Goal: Transaction & Acquisition: Obtain resource

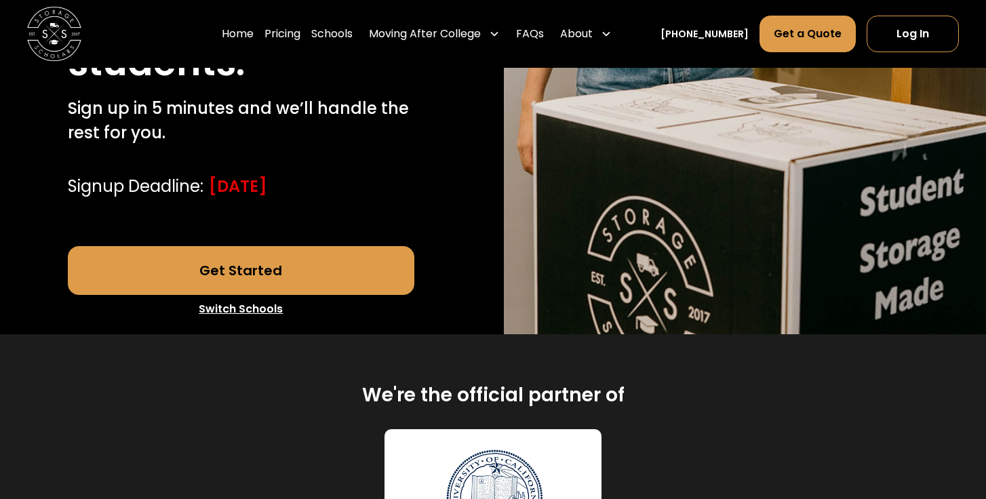
scroll to position [515, 0]
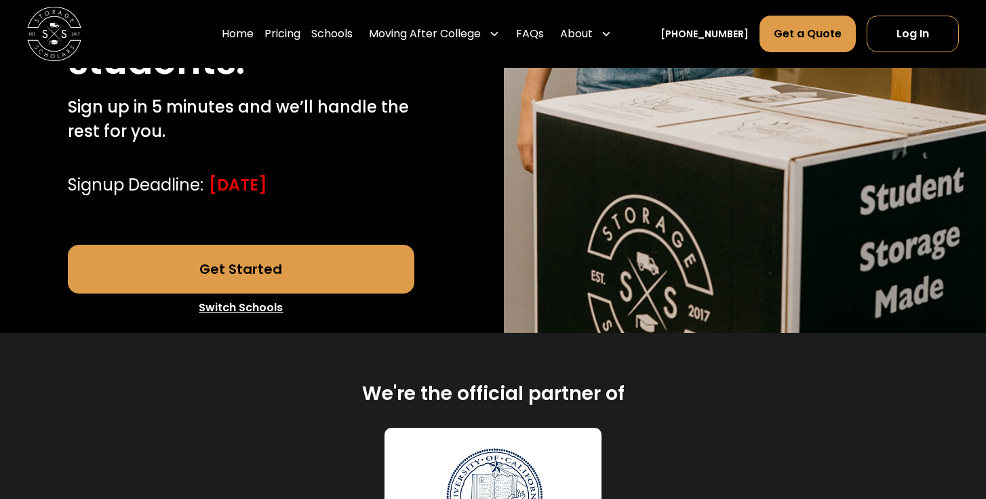
click at [361, 245] on link "Get Started" at bounding box center [241, 269] width 347 height 49
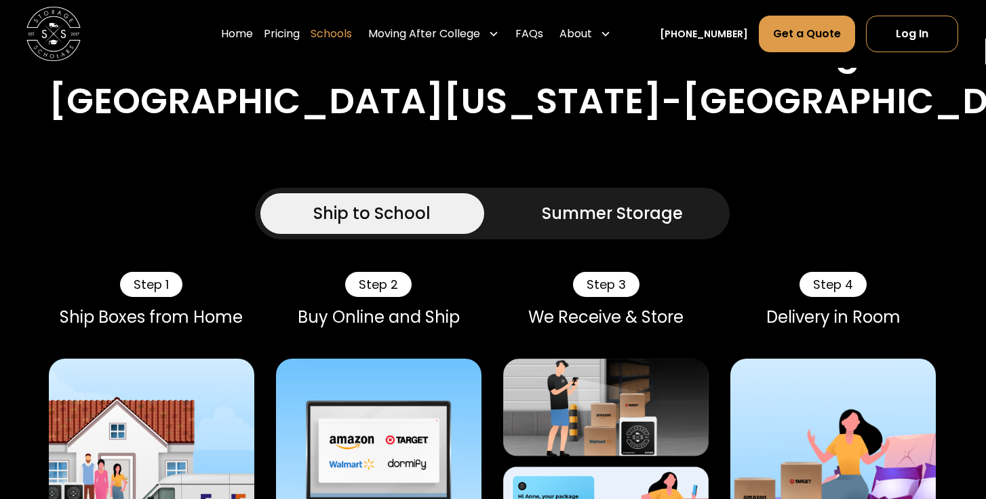
scroll to position [1166, 0]
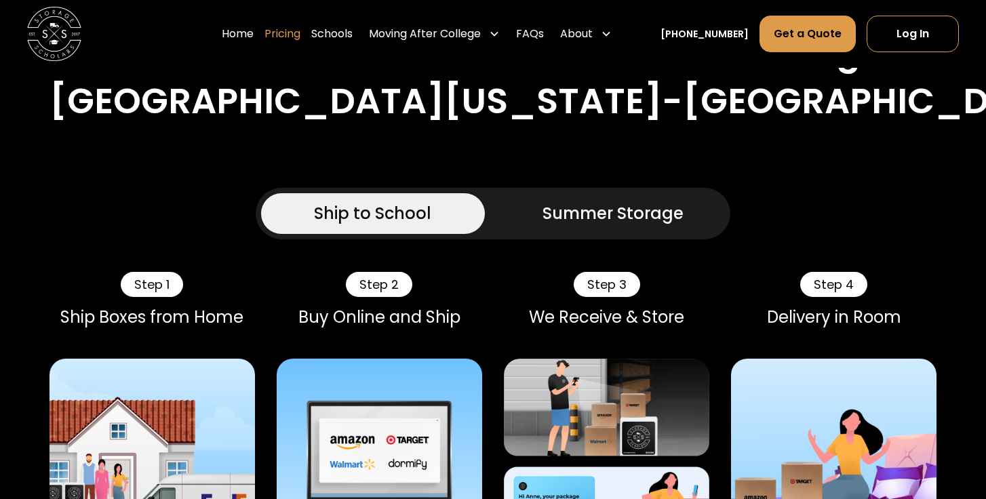
click at [300, 33] on link "Pricing" at bounding box center [282, 34] width 36 height 38
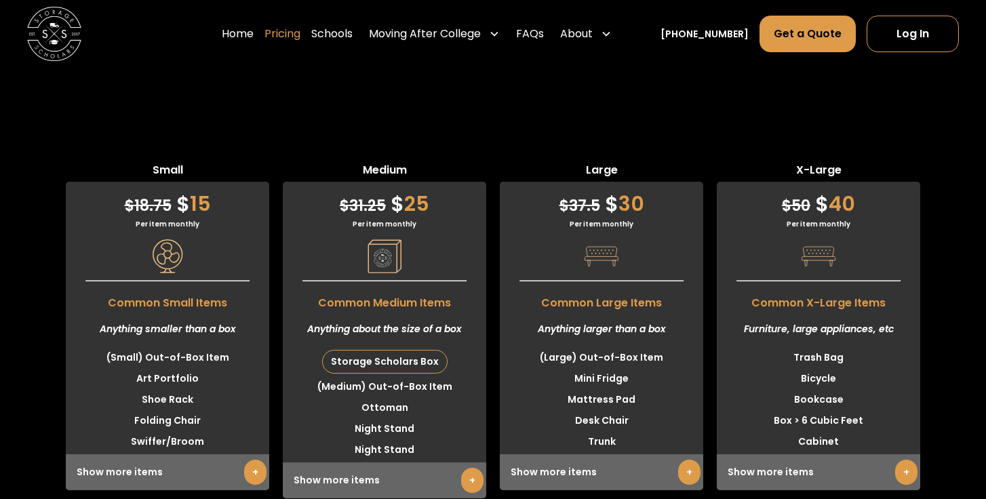
scroll to position [3780, 0]
click at [685, 460] on link "+" at bounding box center [689, 472] width 22 height 25
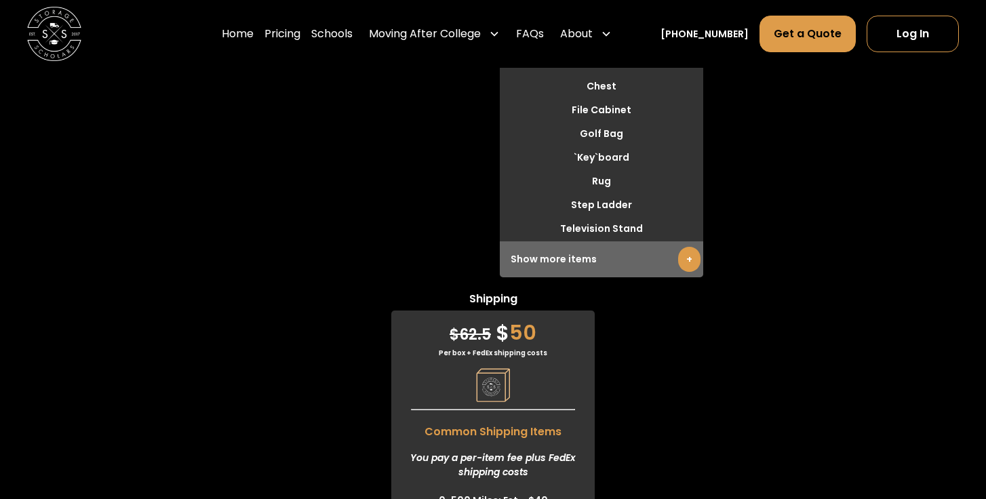
scroll to position [4278, 0]
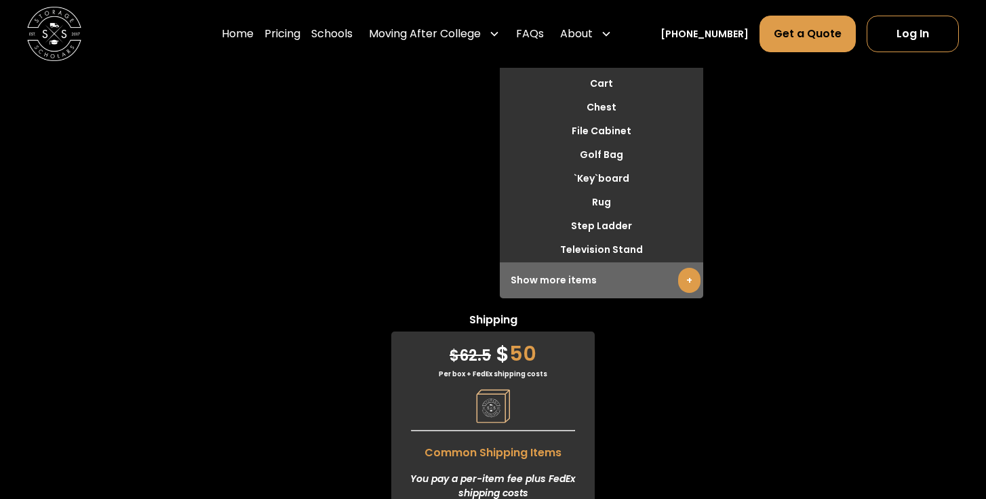
click at [690, 268] on link "+" at bounding box center [689, 280] width 22 height 25
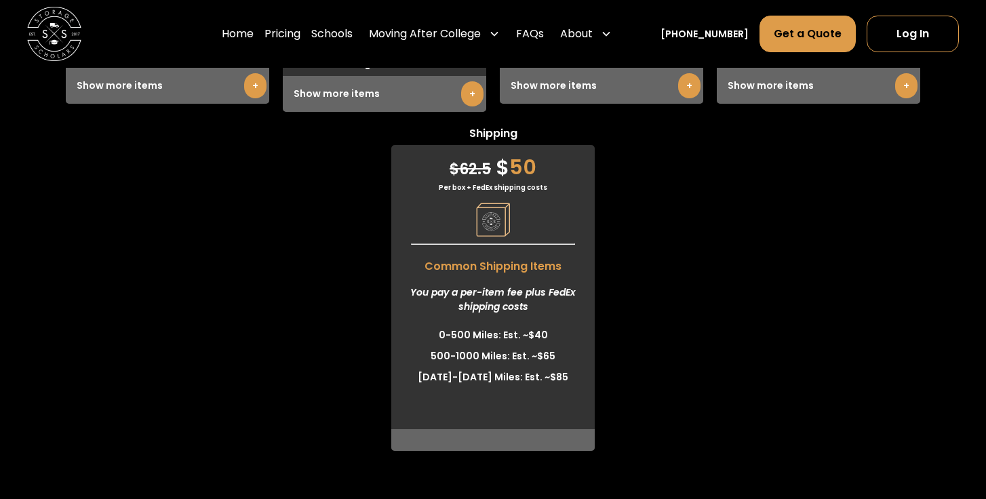
scroll to position [4234, 0]
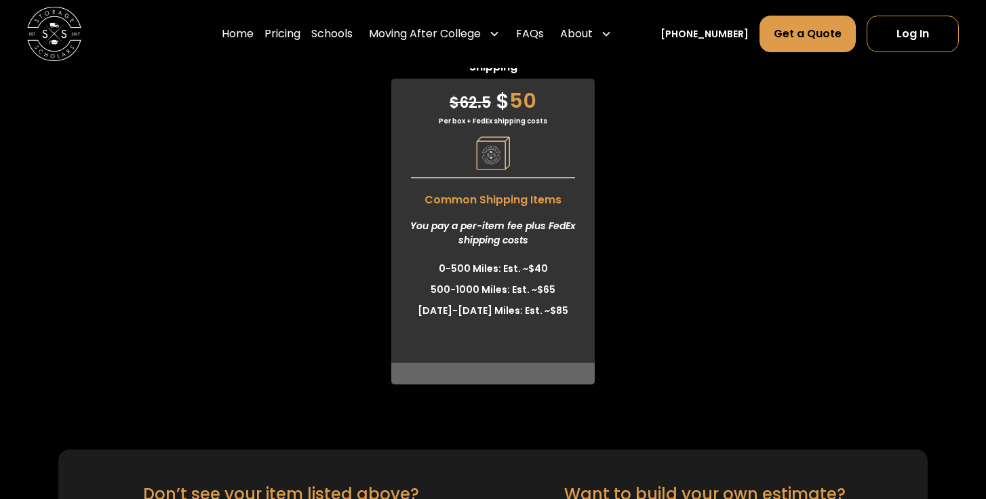
click at [795, 40] on link "Get a Quote" at bounding box center [807, 34] width 96 height 37
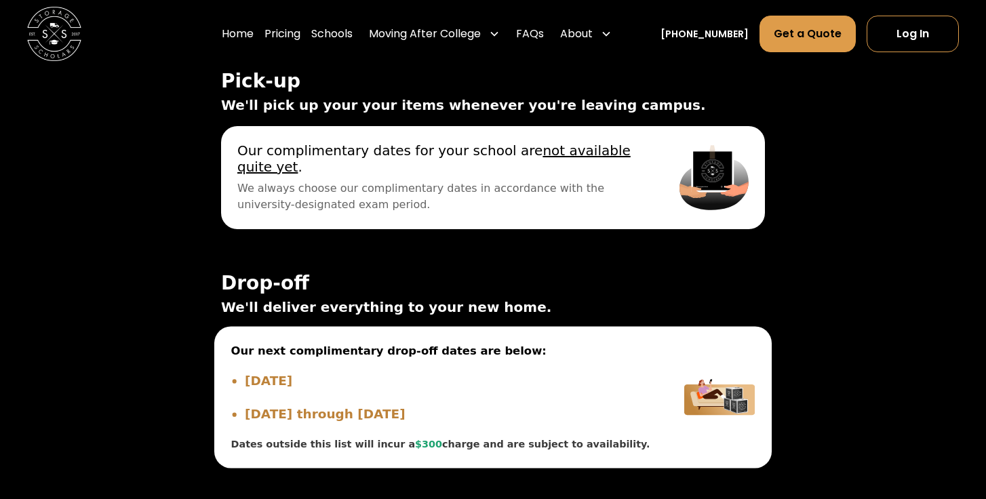
scroll to position [5009, 0]
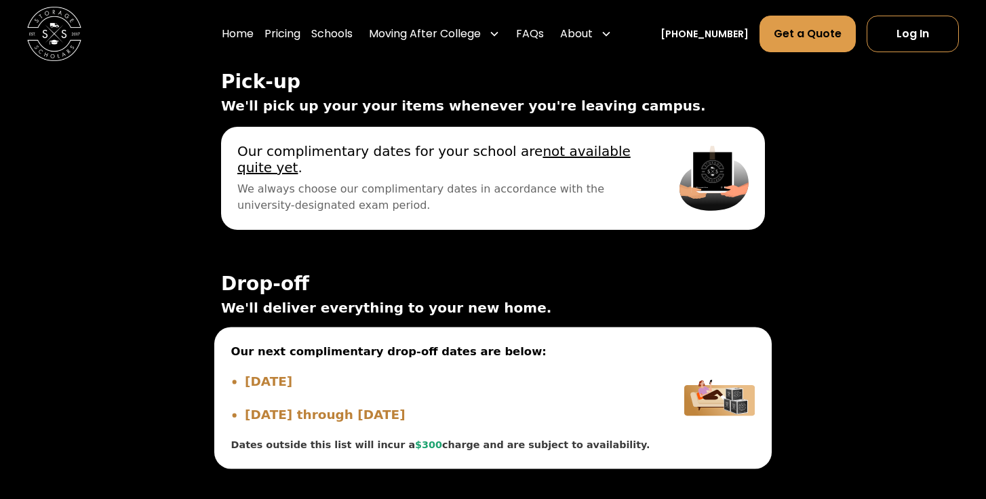
click at [372, 372] on ul "[DATE] Sep 21, 2025 through [DATE]" at bounding box center [441, 399] width 420 height 54
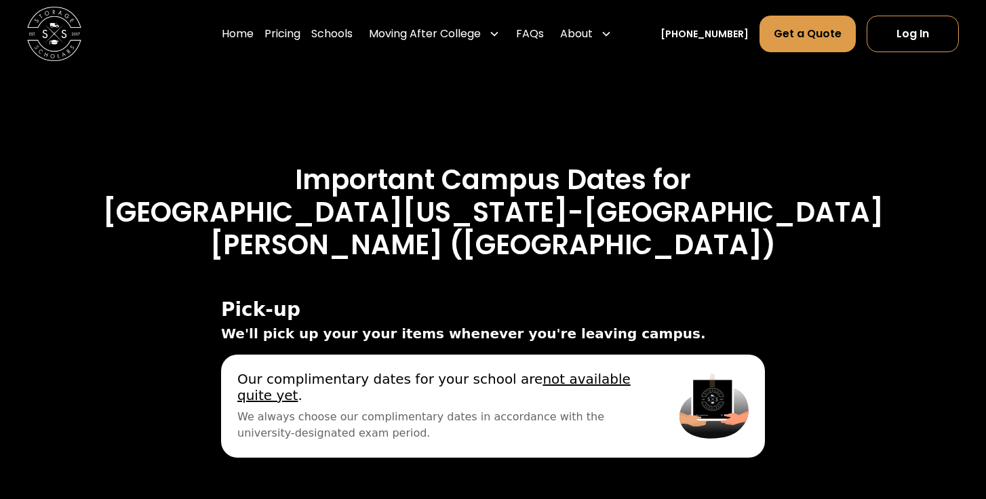
scroll to position [4806, 0]
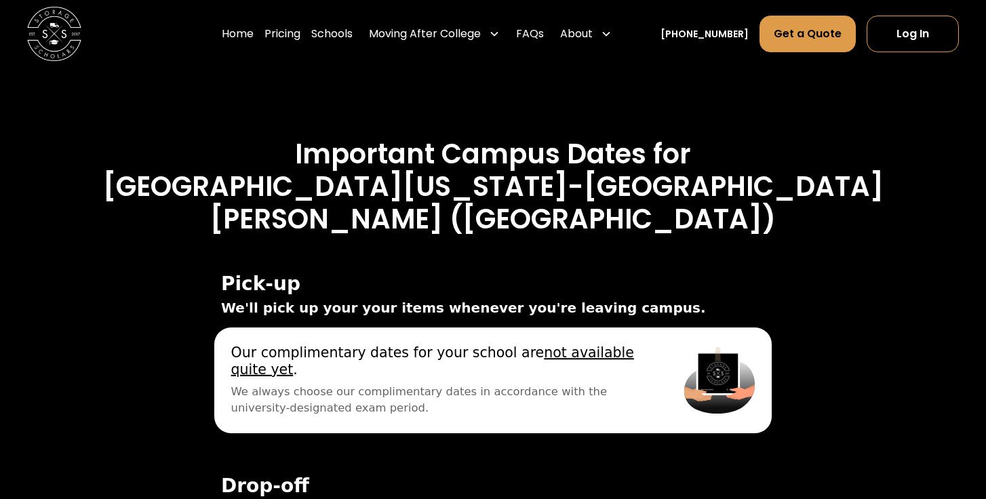
click at [372, 383] on span "We always choose our complimentary dates in accordance with the university-desi…" at bounding box center [441, 399] width 420 height 33
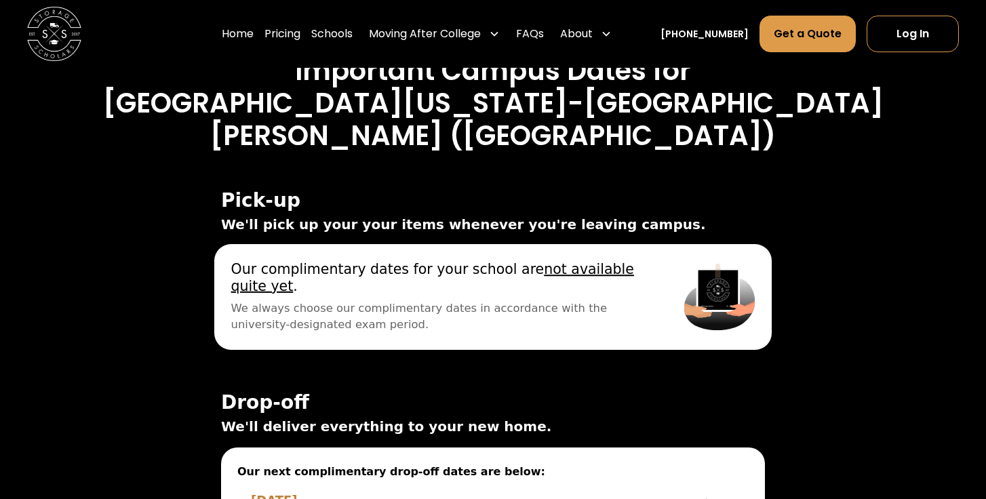
scroll to position [4891, 0]
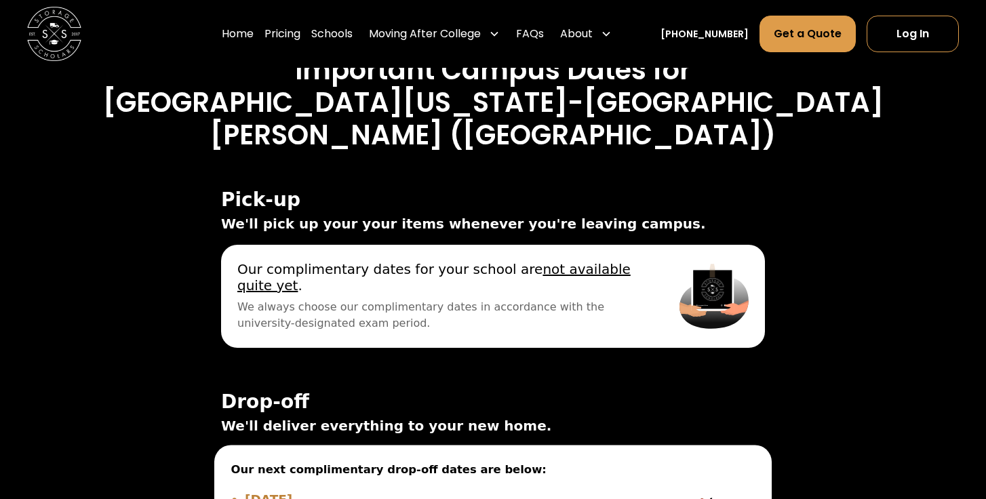
click at [387, 462] on span "Our next complimentary drop-off dates are below:" at bounding box center [441, 470] width 420 height 17
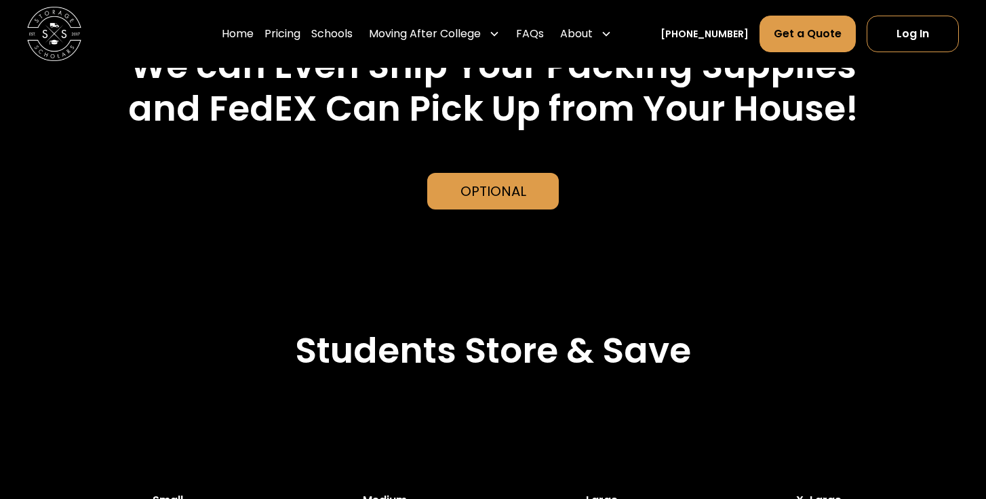
scroll to position [3381, 0]
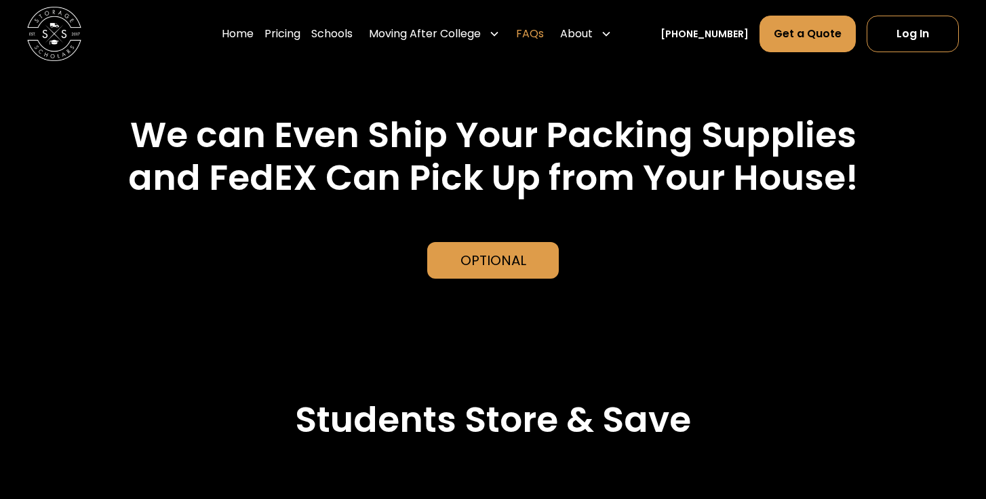
click at [544, 35] on link "FAQs" at bounding box center [530, 34] width 28 height 38
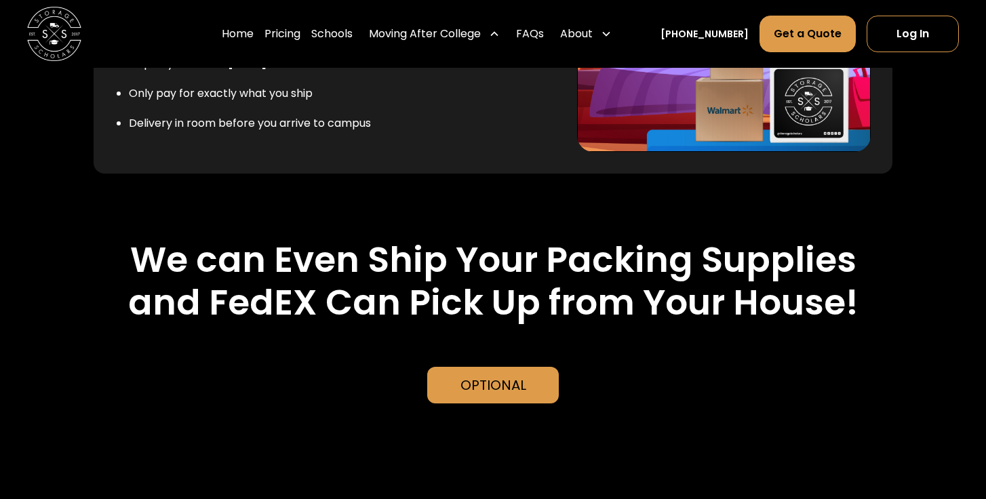
scroll to position [3214, 0]
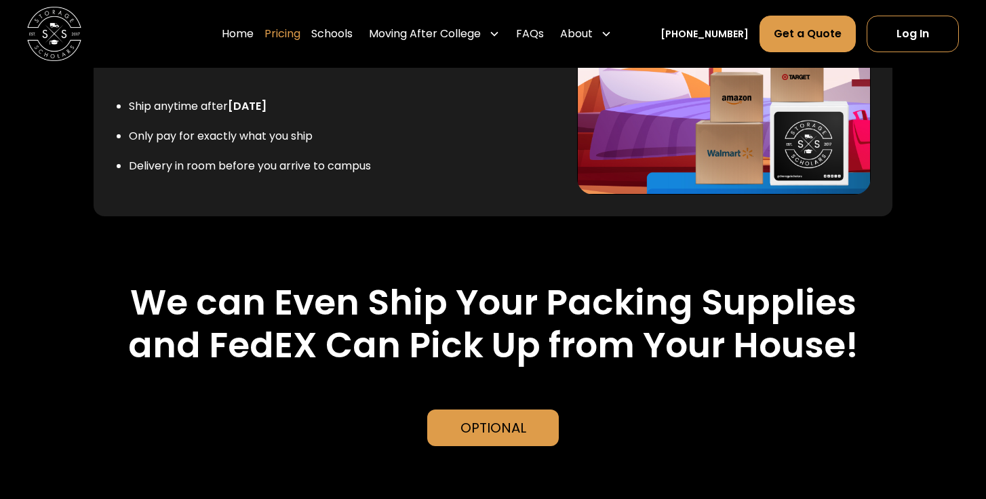
click at [300, 33] on link "Pricing" at bounding box center [282, 34] width 36 height 38
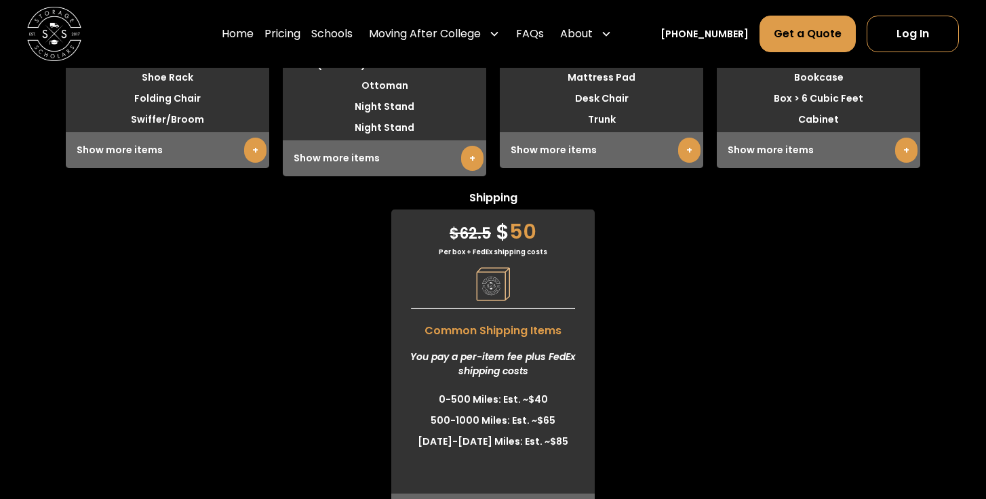
scroll to position [4104, 0]
